Goal: Navigation & Orientation: Find specific page/section

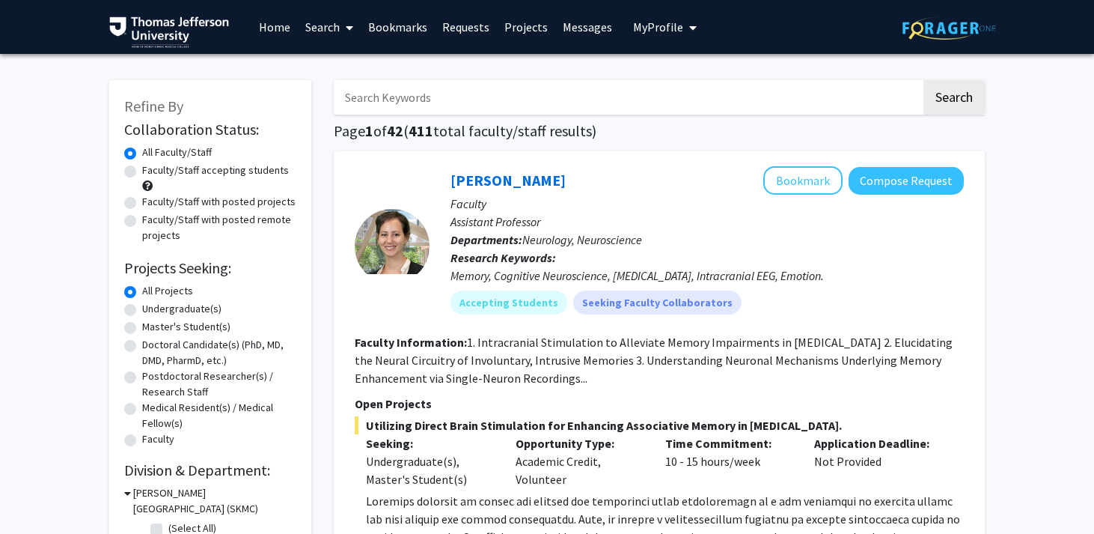
click at [447, 23] on link "Requests" at bounding box center [466, 27] width 62 height 52
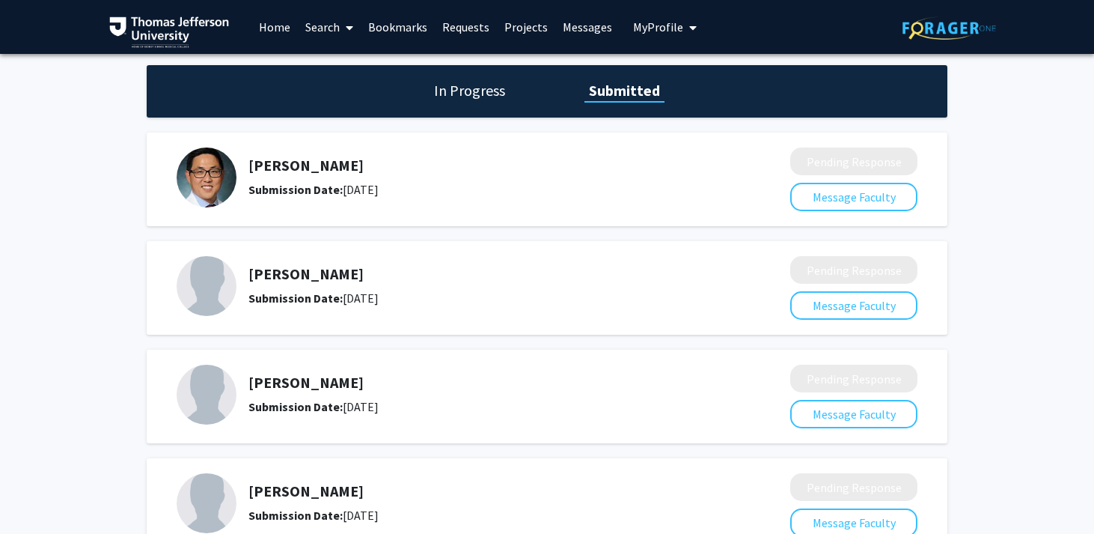
click at [619, 16] on div "Skip navigation Home Search Bookmarks Requests Projects Messages My Profile [PE…" at bounding box center [405, 27] width 592 height 54
click at [582, 31] on link "Messages" at bounding box center [587, 27] width 64 height 52
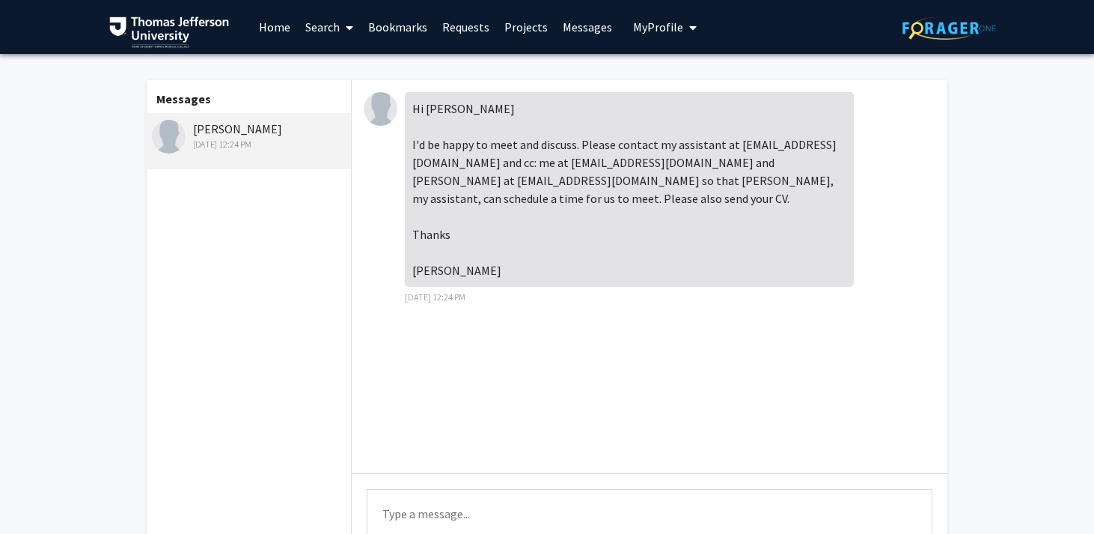
click at [404, 22] on link "Bookmarks" at bounding box center [398, 27] width 74 height 52
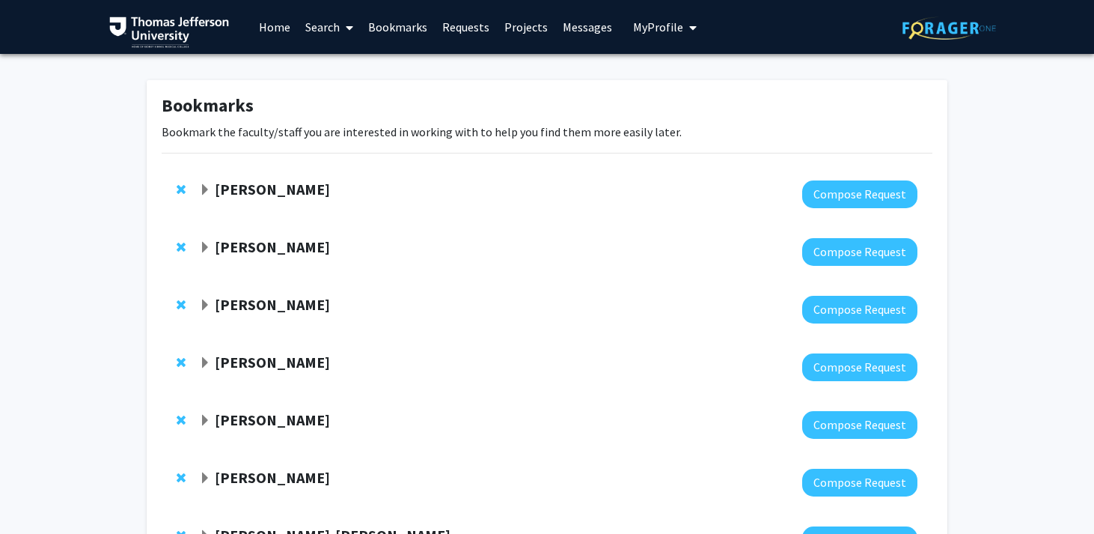
click at [579, 25] on link "Messages" at bounding box center [587, 27] width 64 height 52
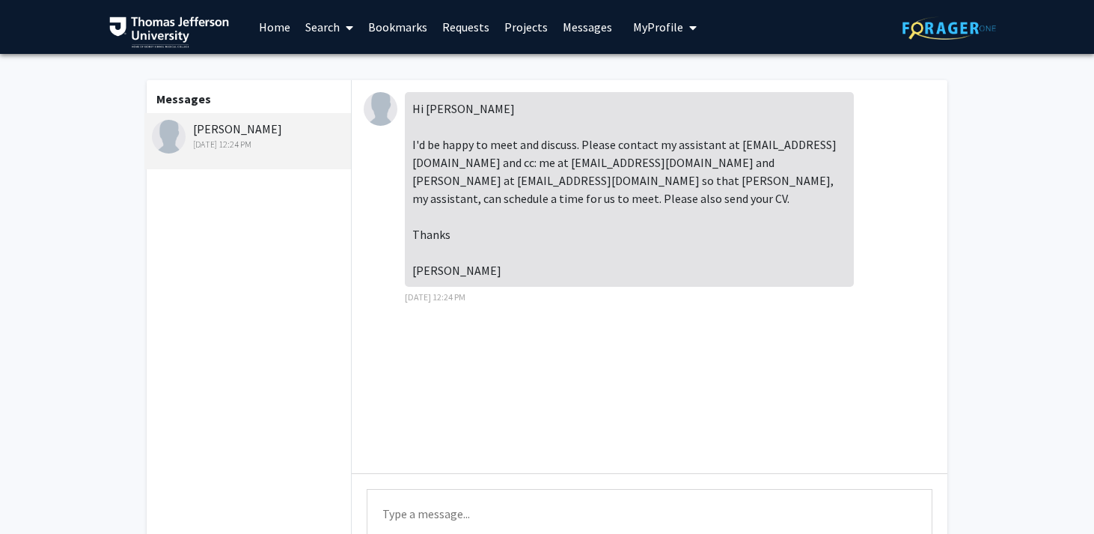
click at [332, 34] on link "Search" at bounding box center [329, 27] width 63 height 52
click at [382, 28] on link "Bookmarks" at bounding box center [398, 27] width 74 height 52
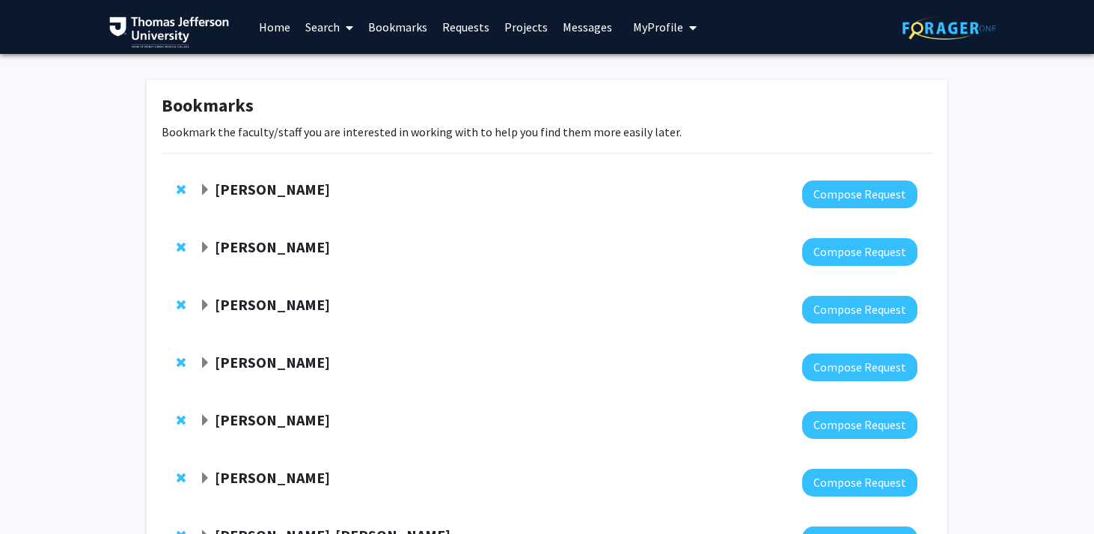
click at [268, 22] on link "Home" at bounding box center [274, 27] width 46 height 52
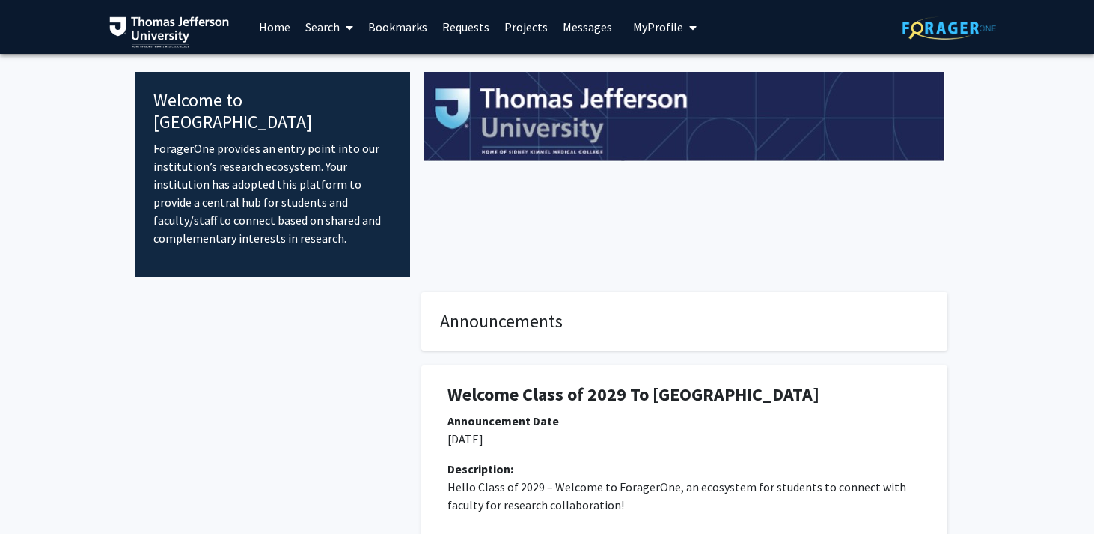
click at [471, 32] on link "Requests" at bounding box center [466, 27] width 62 height 52
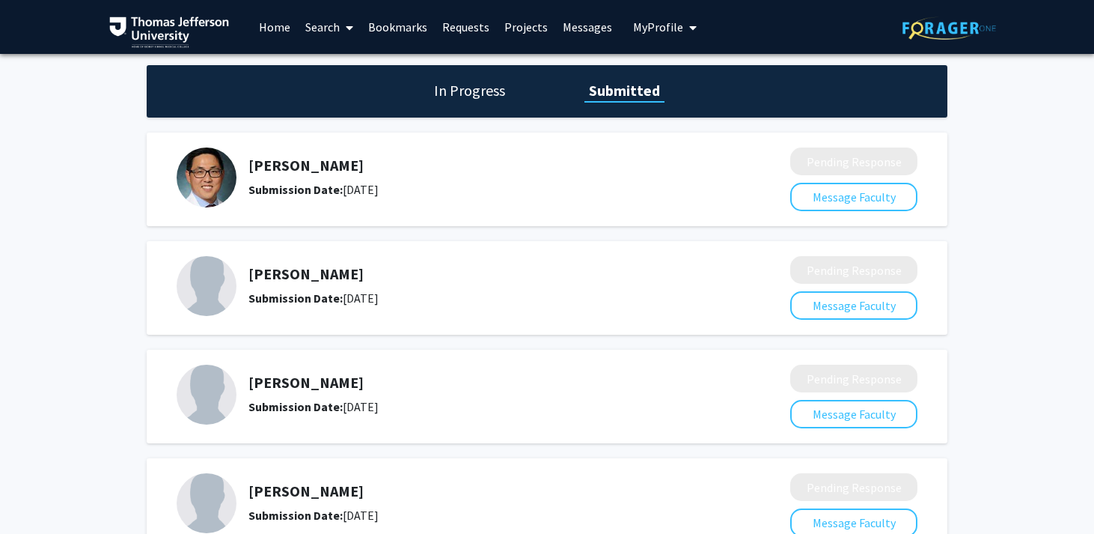
click at [543, 32] on link "Projects" at bounding box center [526, 27] width 58 height 52
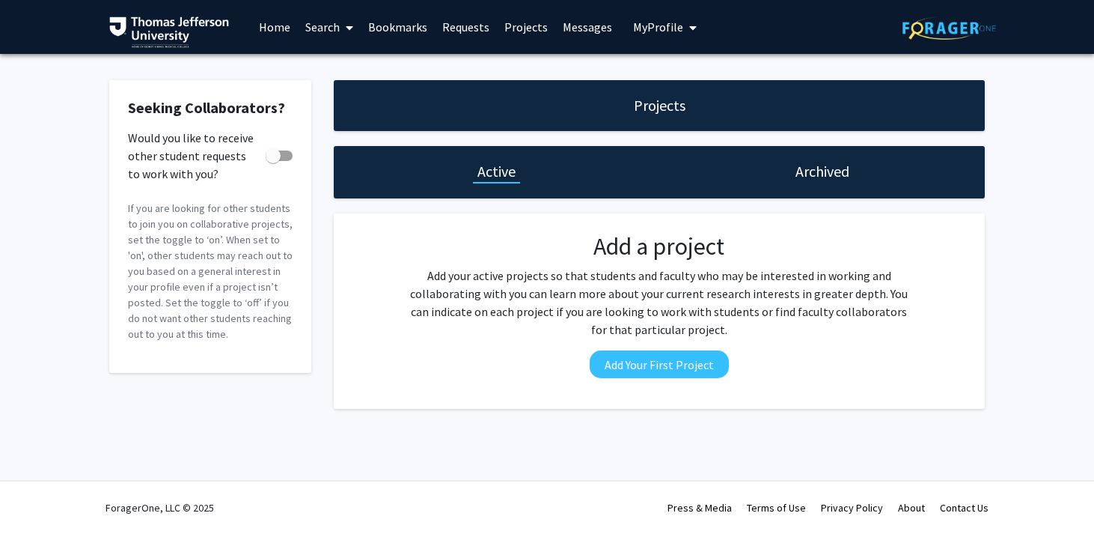
click at [577, 27] on link "Messages" at bounding box center [587, 27] width 64 height 52
